Goal: Task Accomplishment & Management: Use online tool/utility

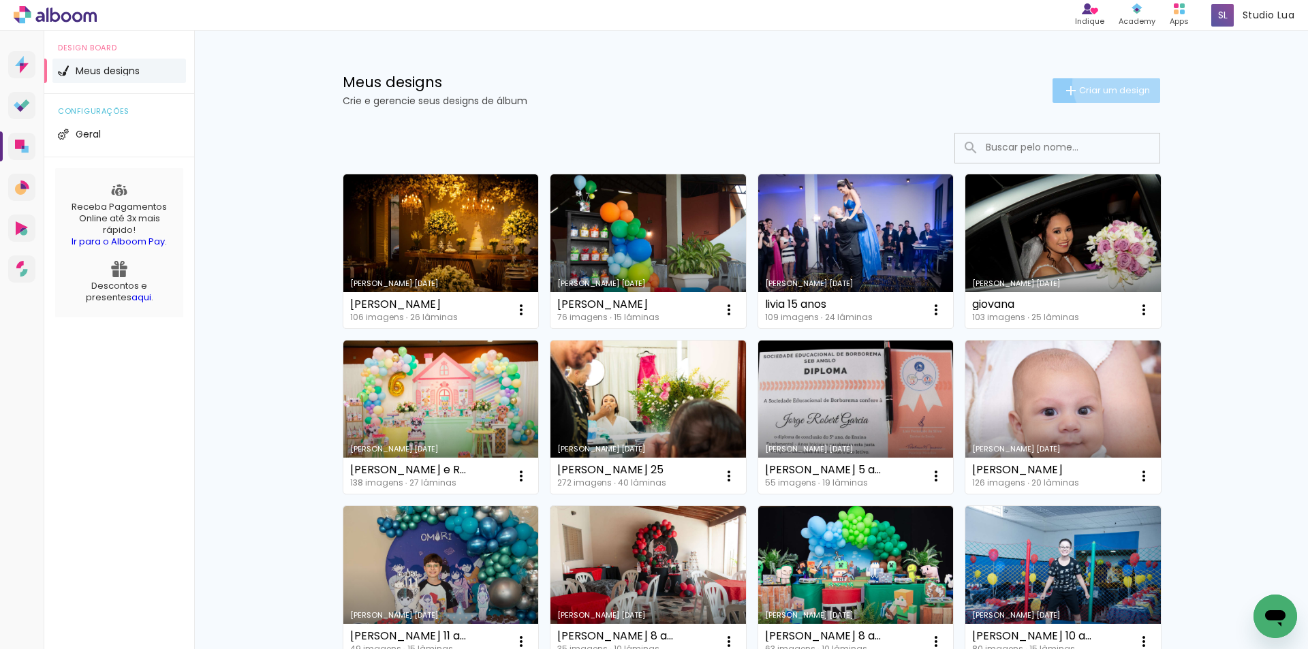
click at [1116, 83] on paper-button "Criar um design" at bounding box center [1106, 90] width 108 height 25
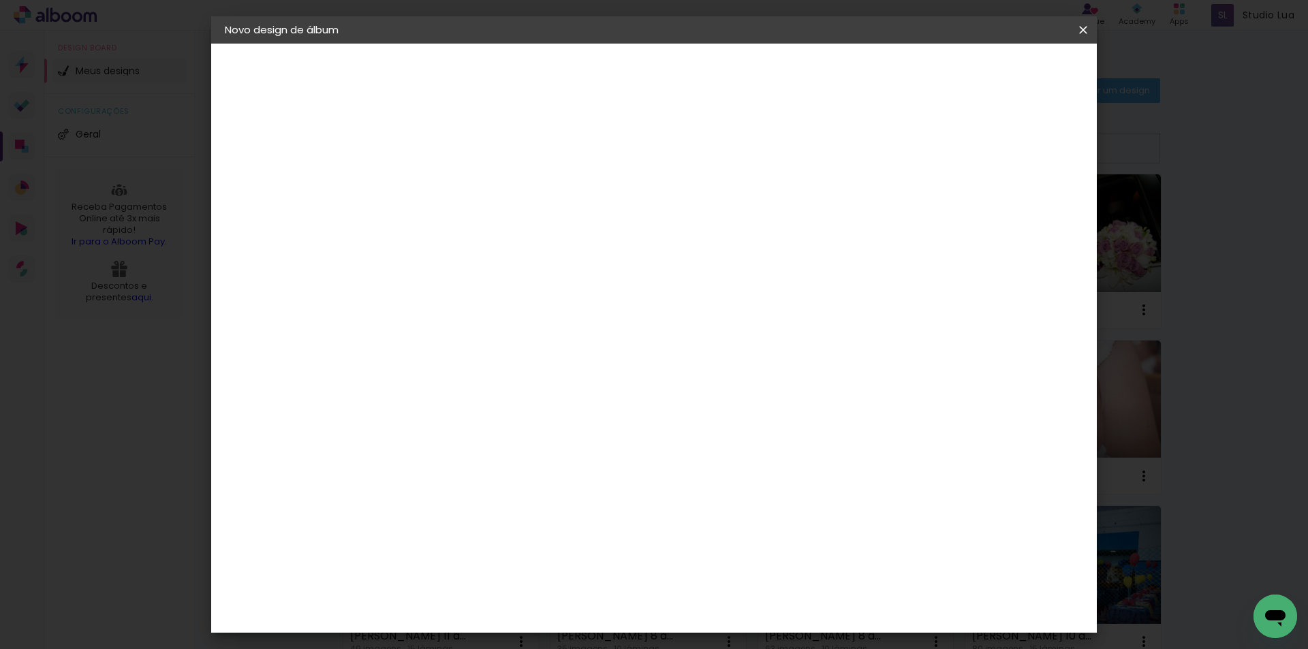
click at [447, 184] on input at bounding box center [447, 182] width 0 height 21
type input "j"
type input "[PERSON_NAME] 81 ANOS"
type paper-input "[PERSON_NAME] 81 ANOS"
click at [0, 0] on slot "Avançar" at bounding box center [0, 0] width 0 height 0
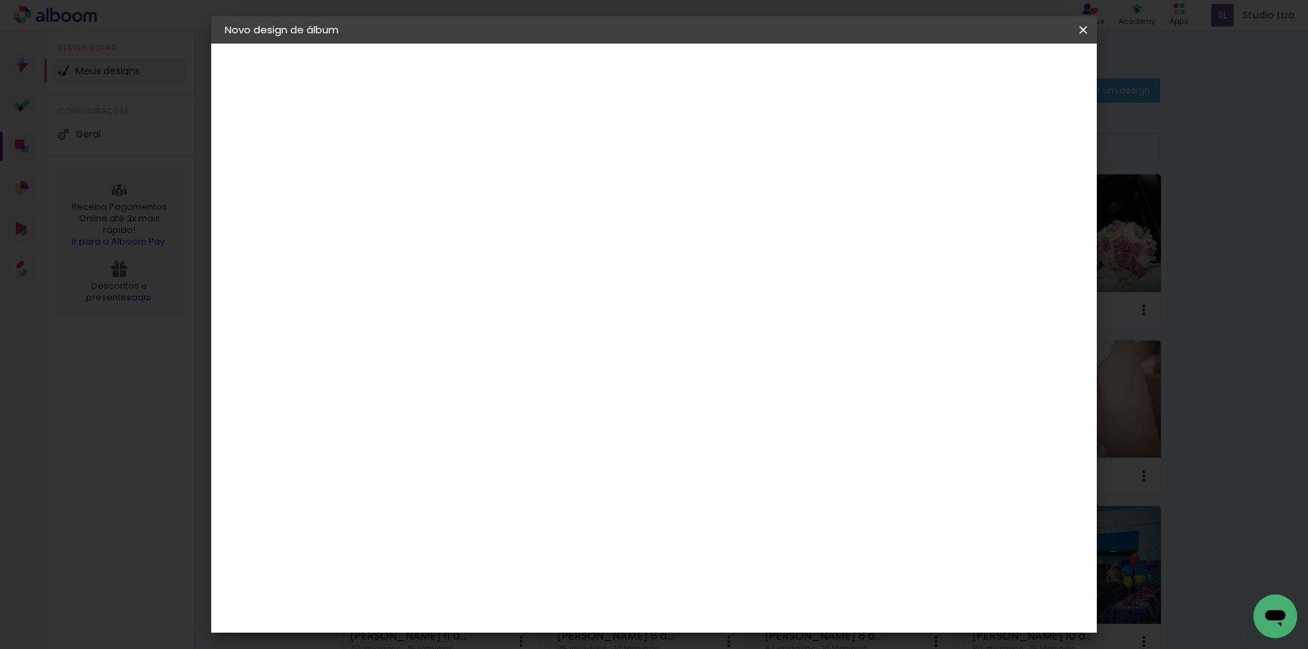
click at [463, 216] on input "[GEOGRAPHIC_DATA]" at bounding box center [476, 217] width 127 height 17
click at [463, 496] on div "Foto 15" at bounding box center [451, 507] width 25 height 22
click at [0, 0] on slot "Avançar" at bounding box center [0, 0] width 0 height 0
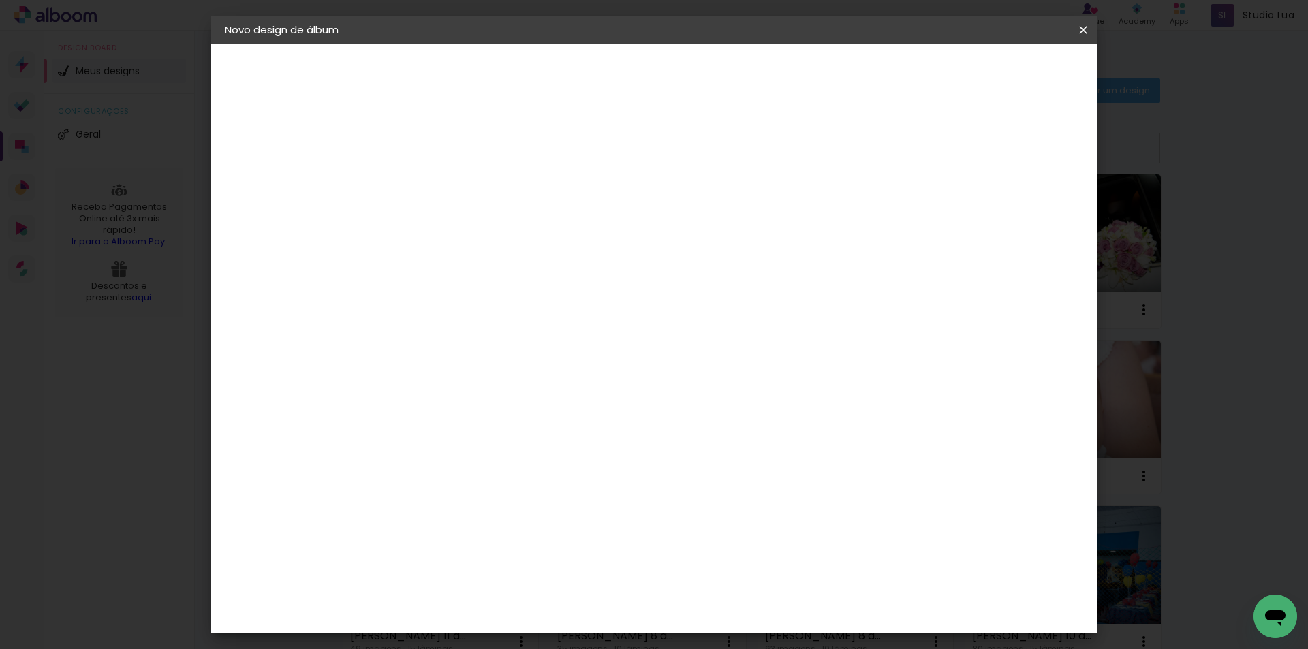
scroll to position [136, 0]
click at [590, 612] on span "25 × 25 cm" at bounding box center [564, 630] width 50 height 36
click at [0, 0] on slot "Avançar" at bounding box center [0, 0] width 0 height 0
click at [998, 69] on span "Iniciar design" at bounding box center [967, 72] width 62 height 10
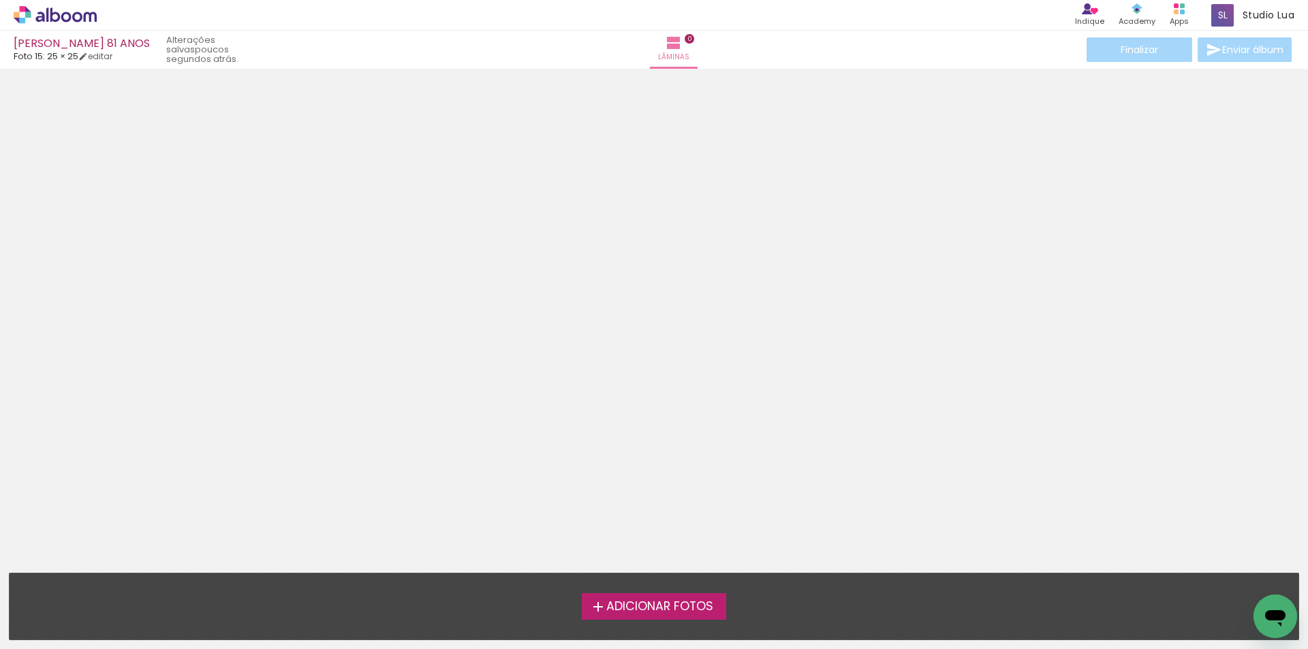
click at [661, 607] on span "Adicionar Fotos" at bounding box center [659, 607] width 107 height 12
click at [0, 0] on input "file" at bounding box center [0, 0] width 0 height 0
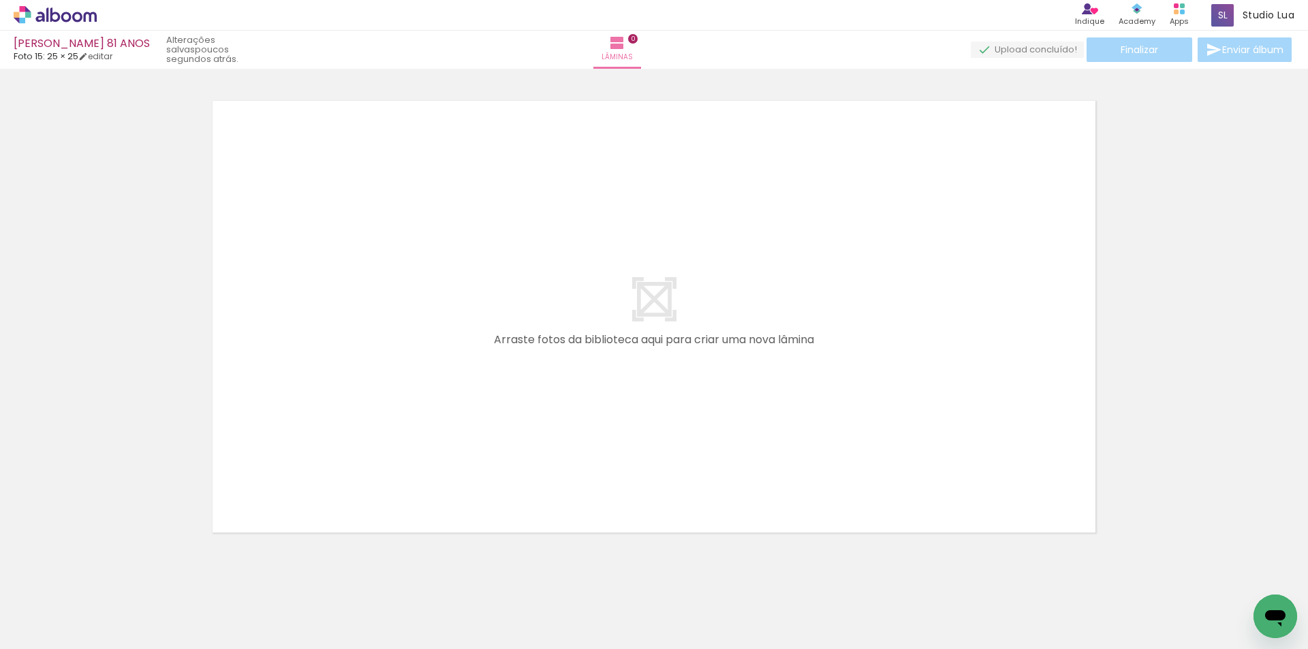
scroll to position [18, 0]
click at [1141, 48] on div "Finalizar Enviar álbum" at bounding box center [1105, 49] width 378 height 25
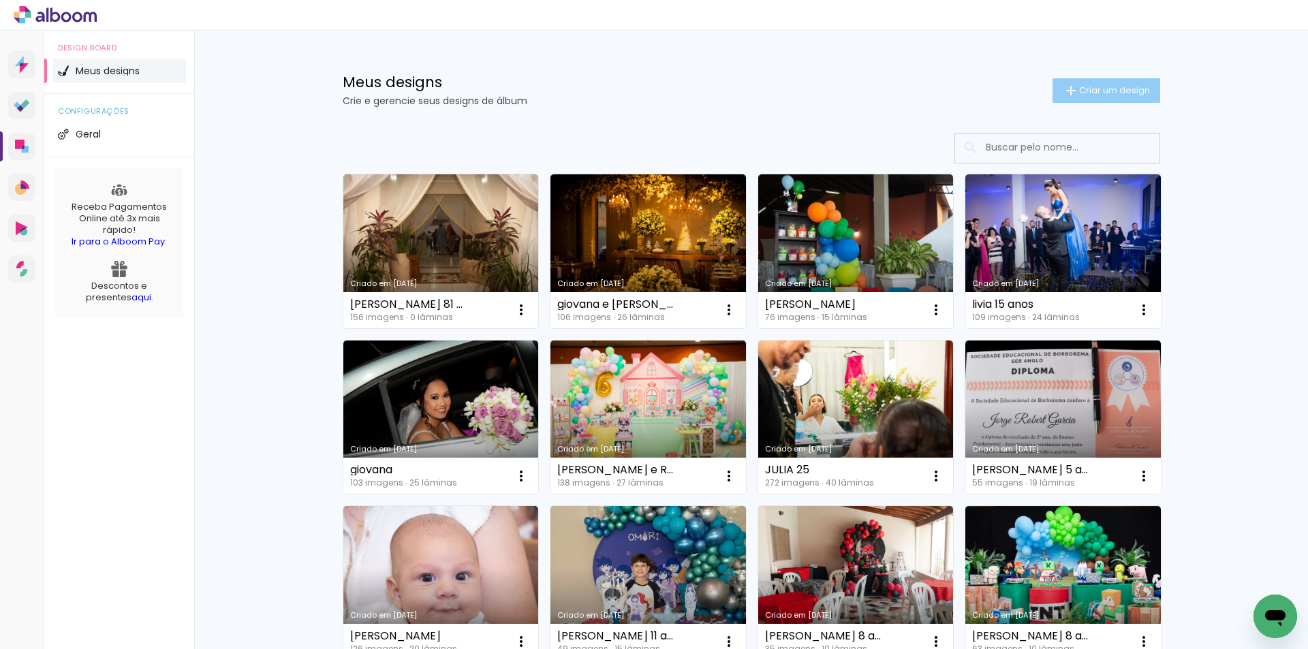
click at [1114, 95] on span "Criar um design" at bounding box center [1114, 90] width 71 height 9
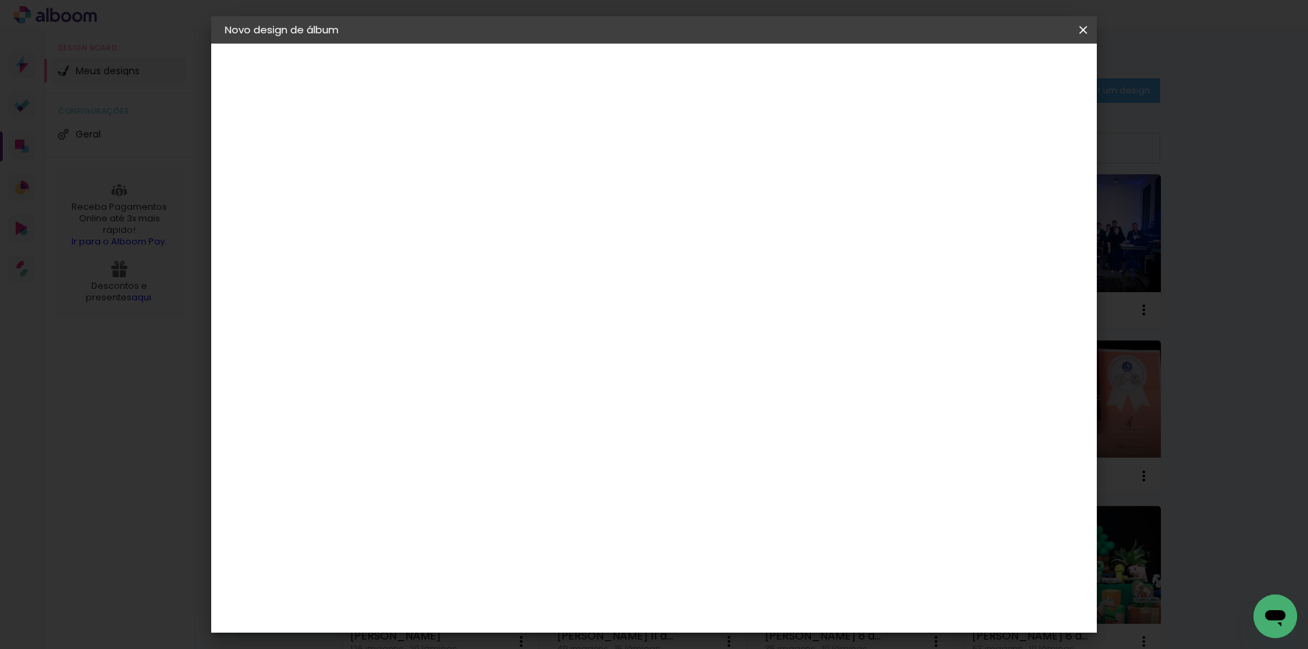
click at [447, 186] on input at bounding box center [447, 182] width 0 height 21
type input "[PERSON_NAME] 81 ANOS"
type paper-input "[PERSON_NAME] 81 ANOS"
click at [0, 0] on slot "Avançar" at bounding box center [0, 0] width 0 height 0
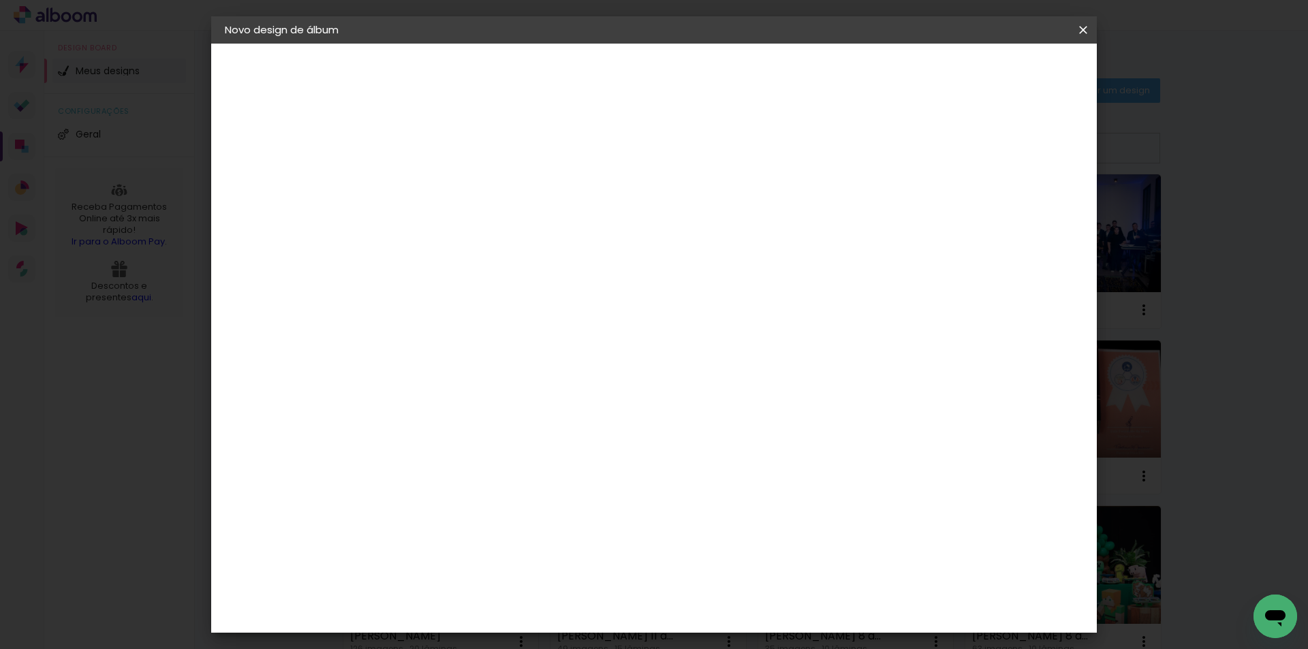
click at [458, 624] on div "Foto 15" at bounding box center [451, 635] width 25 height 22
click at [0, 0] on slot "Avançar" at bounding box center [0, 0] width 0 height 0
click at [539, 476] on span "25 × 25" at bounding box center [507, 494] width 63 height 36
click at [0, 0] on slot "Avançar" at bounding box center [0, 0] width 0 height 0
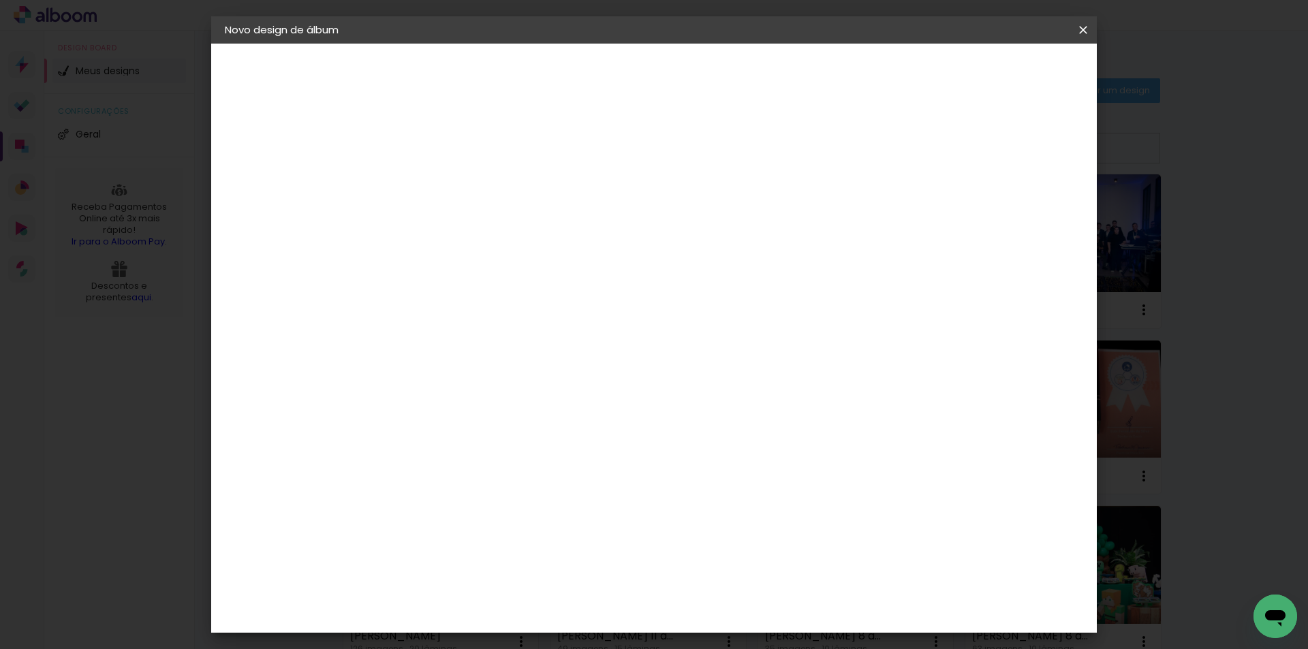
click at [0, 0] on slot "Voltar" at bounding box center [0, 0] width 0 height 0
click at [539, 580] on span "30 × 30" at bounding box center [507, 594] width 63 height 28
click at [0, 0] on slot "Avançar" at bounding box center [0, 0] width 0 height 0
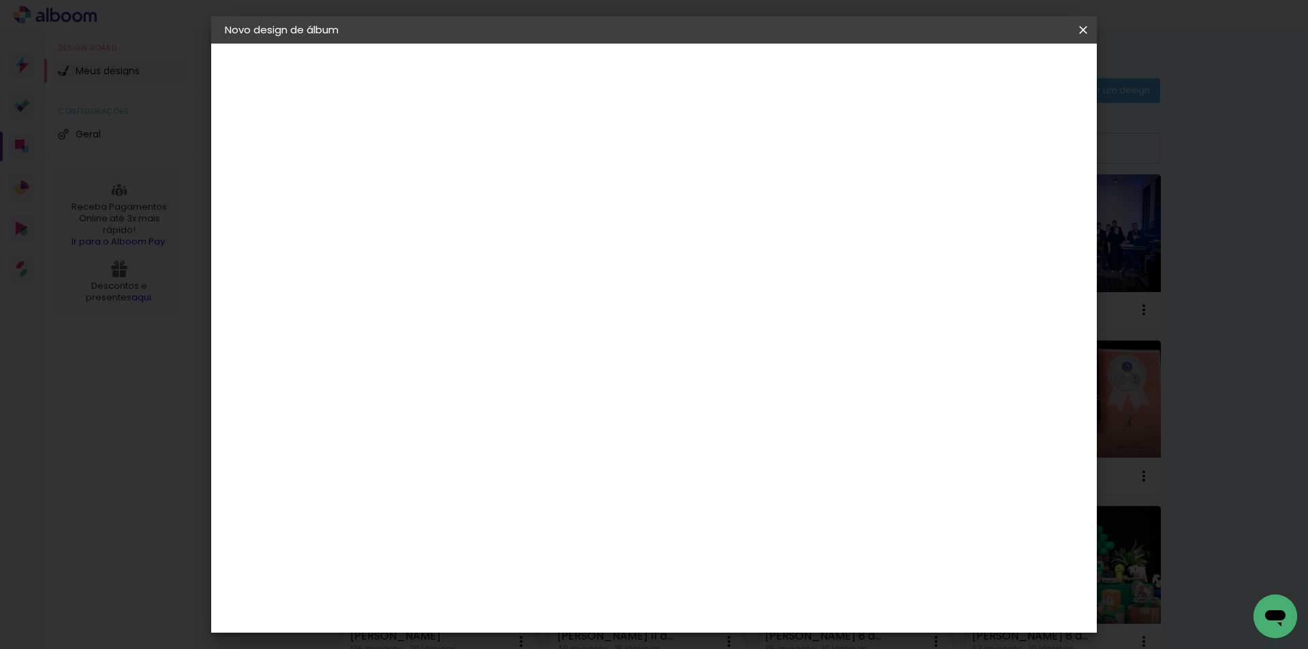
click at [998, 69] on span "Iniciar design" at bounding box center [967, 72] width 62 height 10
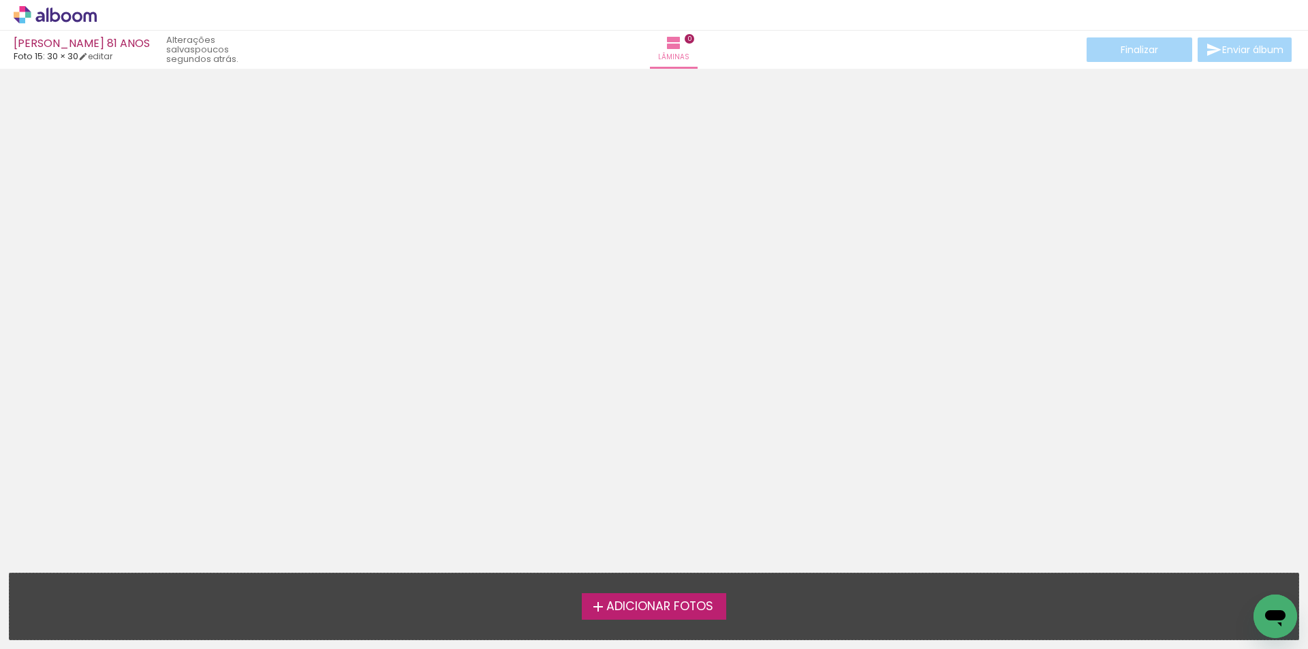
click at [650, 602] on span "Adicionar Fotos" at bounding box center [659, 607] width 107 height 12
click at [0, 0] on input "file" at bounding box center [0, 0] width 0 height 0
click at [625, 607] on span "Adicionar Fotos" at bounding box center [659, 607] width 107 height 12
click at [0, 0] on input "file" at bounding box center [0, 0] width 0 height 0
